Goal: Information Seeking & Learning: Check status

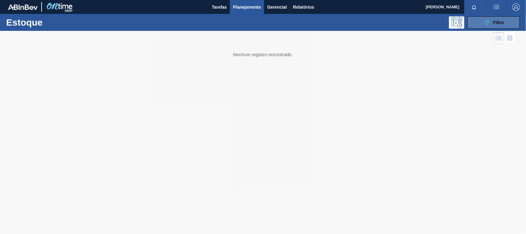
click at [479, 25] on button "089F7B8B-B2A5-4AFE-B5C0-19BA573D28AC Filtro" at bounding box center [494, 22] width 52 height 12
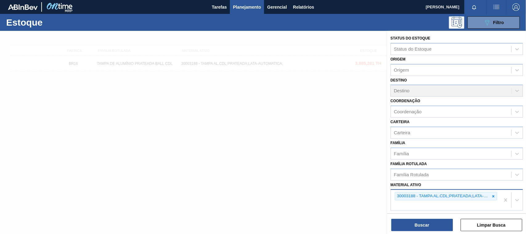
drag, startPoint x: 491, startPoint y: 195, endPoint x: 473, endPoint y: 193, distance: 18.6
click at [491, 195] on icon at bounding box center [493, 196] width 4 height 4
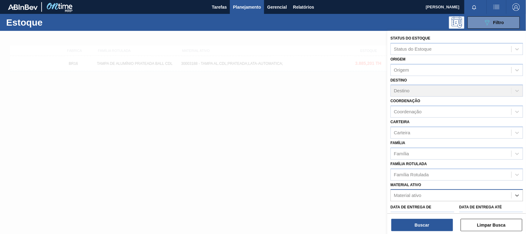
paste ativo "30012506"
type ativo "30012506"
click at [450, 203] on div "30012506 - FILME C. 510X65 AP 350ML MP C18 429" at bounding box center [457, 210] width 133 height 14
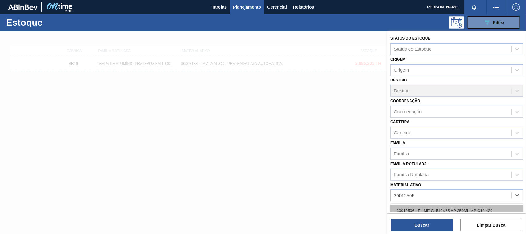
click at [451, 207] on div "30012506 - FILME C. 510X65 AP 350ML MP C18 429" at bounding box center [457, 210] width 133 height 11
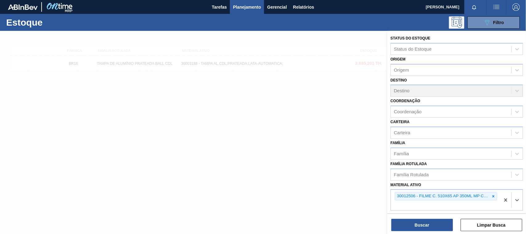
click at [416, 231] on div "Status do Estoque Status do Estoque Origem Origem Destino Destino Coordenação C…" at bounding box center [456, 133] width 139 height 204
click at [416, 227] on button "Buscar" at bounding box center [422, 225] width 62 height 12
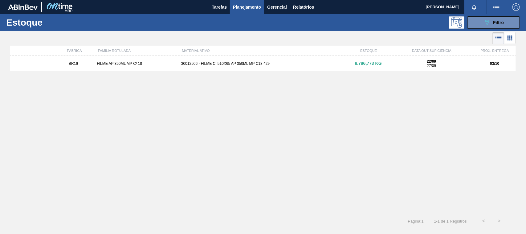
click at [225, 65] on div "30012506 - FILME C. 510X65 AP 350ML MP C18 429" at bounding box center [263, 63] width 169 height 4
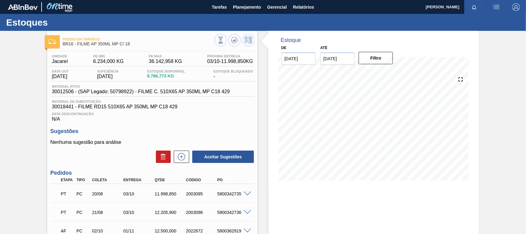
click at [248, 195] on span at bounding box center [247, 193] width 7 height 5
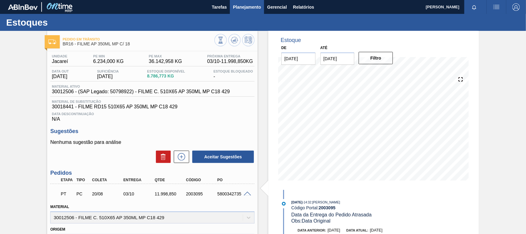
click at [243, 11] on button "Planejamento" at bounding box center [247, 7] width 34 height 14
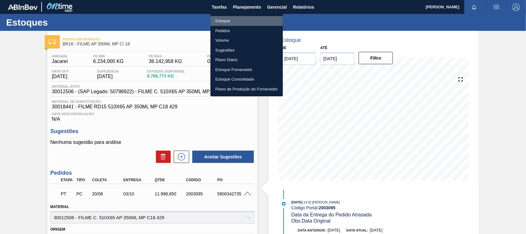
click at [213, 18] on li "Estoque" at bounding box center [247, 21] width 72 height 10
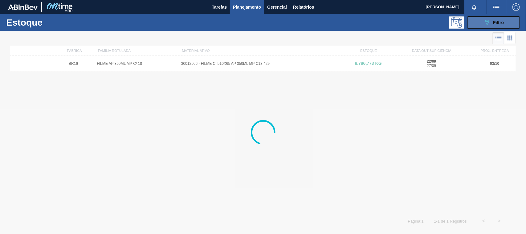
click at [494, 19] on div "089F7B8B-B2A5-4AFE-B5C0-19BA573D28AC Filtro" at bounding box center [494, 22] width 21 height 7
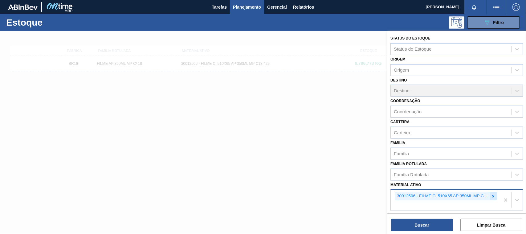
click at [492, 196] on icon at bounding box center [493, 196] width 4 height 4
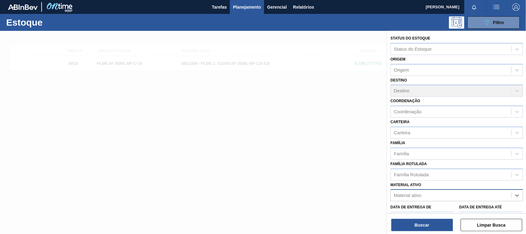
paste ativo "30031881"
type ativo "30031881"
click at [443, 208] on div "30031881 - CX CARTAO RED MIX 269ML LN C6" at bounding box center [457, 210] width 133 height 11
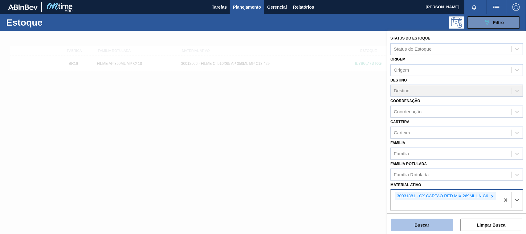
click at [445, 222] on button "Buscar" at bounding box center [422, 225] width 62 height 12
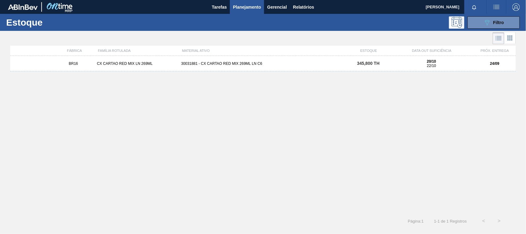
click at [264, 63] on div "30031881 - CX CARTAO RED MIX 269ML LN C6" at bounding box center [263, 63] width 169 height 4
